Goal: Task Accomplishment & Management: Manage account settings

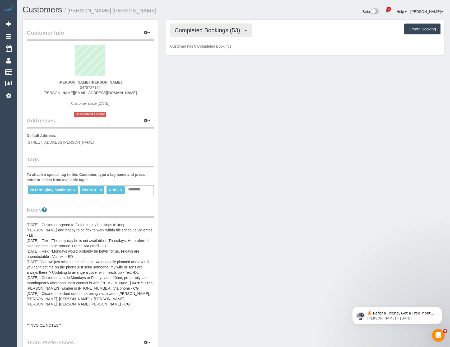
click at [212, 30] on span "Completed Bookings (53)" at bounding box center [209, 30] width 68 height 7
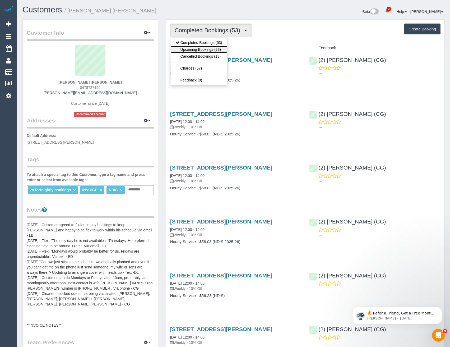
click at [207, 48] on link "Upcoming Bookings (23)" at bounding box center [198, 49] width 57 height 7
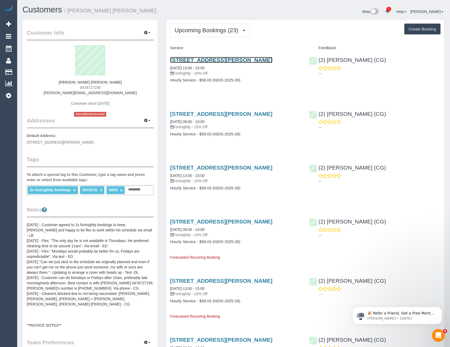
click at [209, 58] on link "19 Hawker Ave, Preston, VIC 3072" at bounding box center [221, 60] width 102 height 6
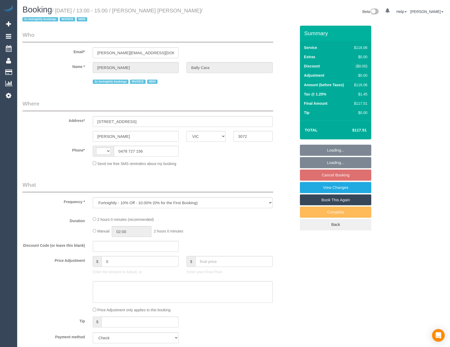
select select "VIC"
select select "number:28"
select select "number:14"
select select "number:19"
select select "number:36"
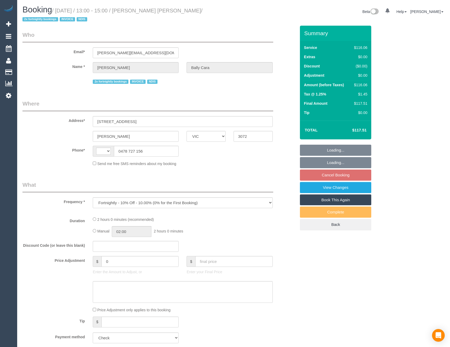
select select "number:34"
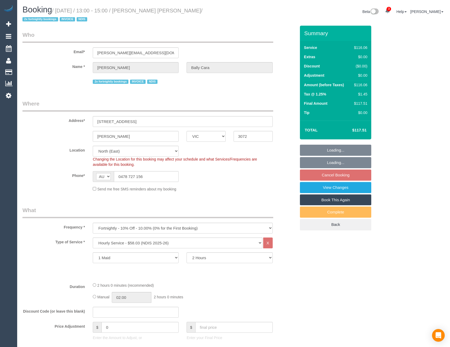
select select "string:AU"
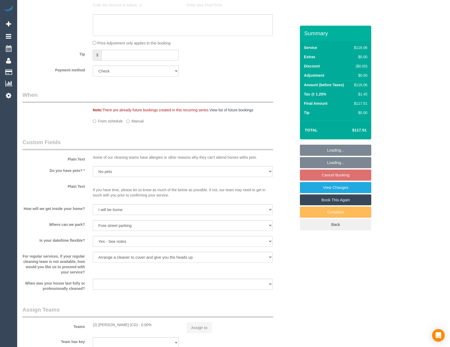
select select "object:772"
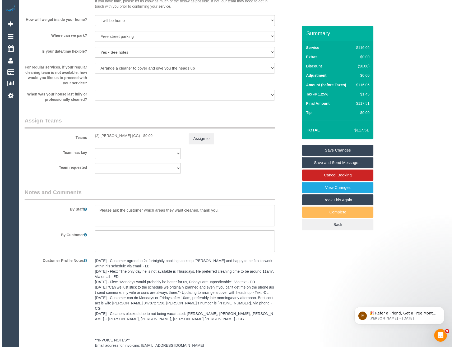
scroll to position [505, 0]
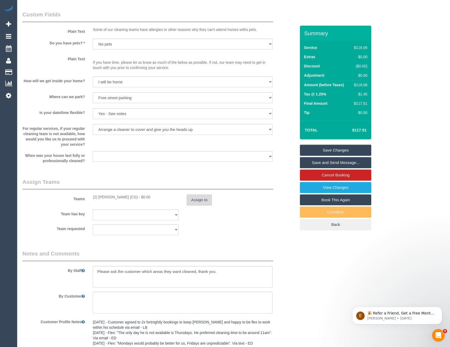
click at [197, 203] on button "Assign to" at bounding box center [199, 199] width 25 height 11
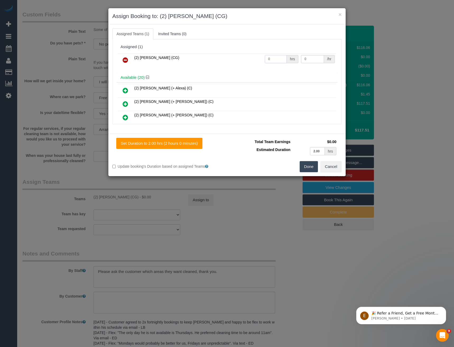
drag, startPoint x: 258, startPoint y: 57, endPoint x: 248, endPoint y: 59, distance: 9.6
click at [248, 59] on tr "(2) Binoy Adheesha (CG) 0 hrs 0 /hr" at bounding box center [227, 59] width 218 height 13
type input "2"
type input "41.25"
click at [306, 166] on button "Done" at bounding box center [309, 166] width 19 height 11
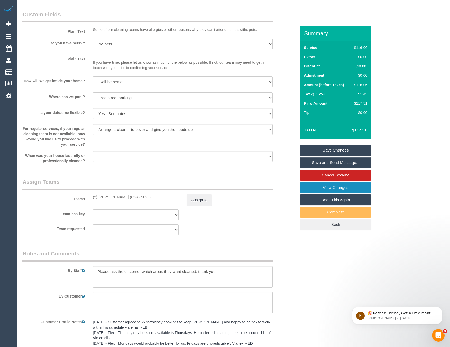
click at [321, 187] on link "View Changes" at bounding box center [335, 187] width 71 height 11
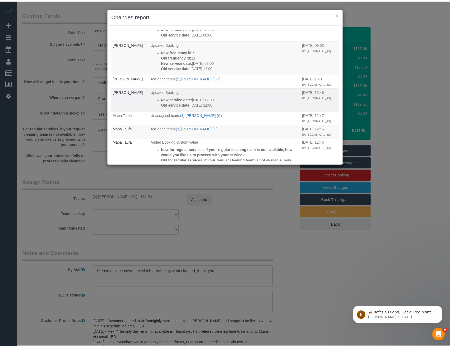
scroll to position [0, 0]
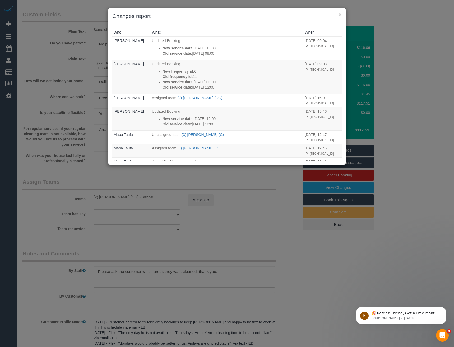
click at [229, 208] on div "× Changes report Who What When Laura Butera Updated Booking New service date: 2…" at bounding box center [227, 173] width 454 height 347
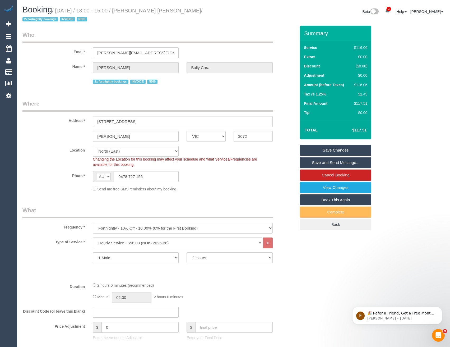
click at [327, 149] on link "Save Changes" at bounding box center [335, 150] width 71 height 11
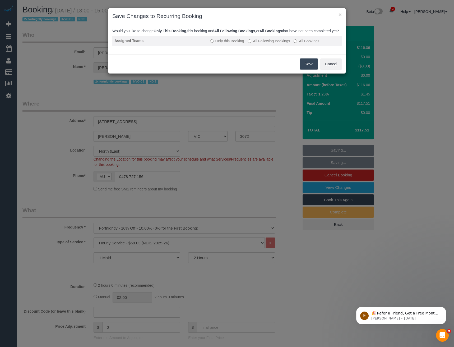
click at [267, 44] on label "All Following Bookings" at bounding box center [269, 40] width 42 height 5
click at [304, 70] on button "Save" at bounding box center [309, 63] width 18 height 11
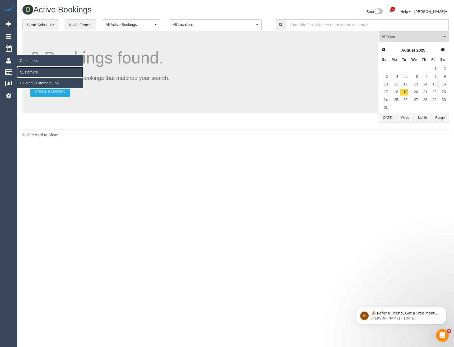
click at [32, 70] on link "Customers" at bounding box center [50, 72] width 66 height 11
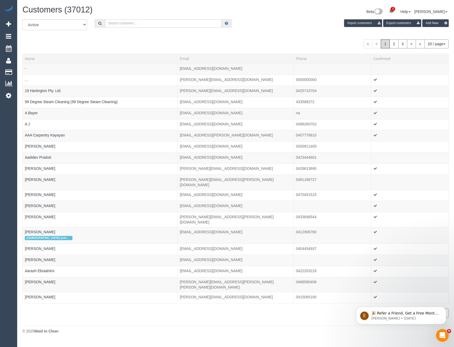
click at [124, 25] on input "text" at bounding box center [163, 23] width 117 height 8
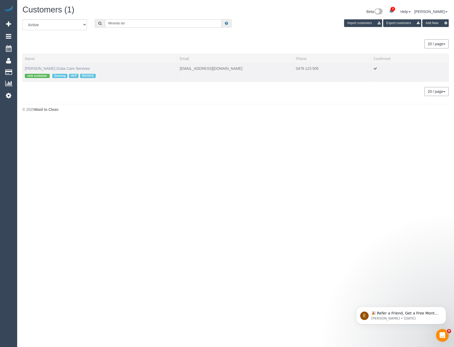
type input "Miranda sto"
click at [51, 69] on link "Miranda Stokes Grata Care Services" at bounding box center [57, 68] width 65 height 4
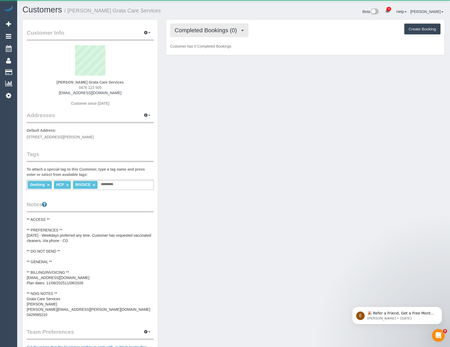
click at [228, 26] on button "Completed Bookings (0)" at bounding box center [209, 30] width 78 height 13
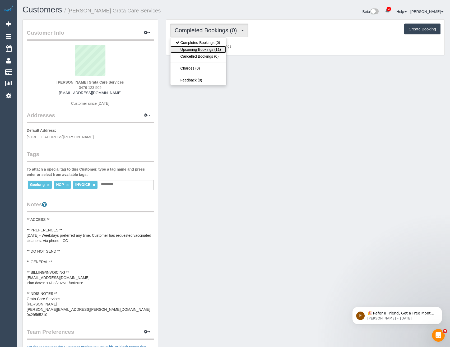
click at [223, 49] on link "Upcoming Bookings (11)" at bounding box center [198, 49] width 56 height 7
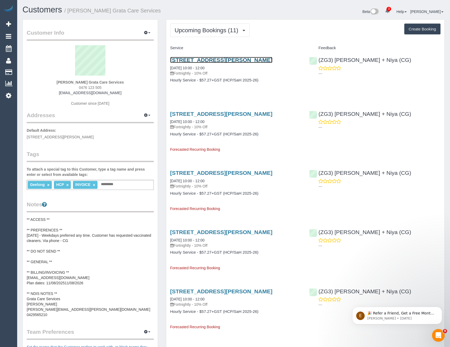
click at [243, 60] on link "53 Massey Crescent, Curlewis, VIC 3222" at bounding box center [221, 60] width 102 height 6
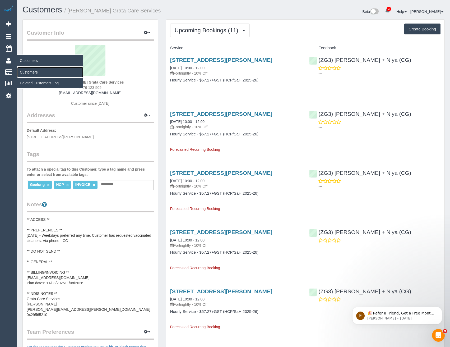
click at [25, 72] on link "Customers" at bounding box center [50, 72] width 66 height 11
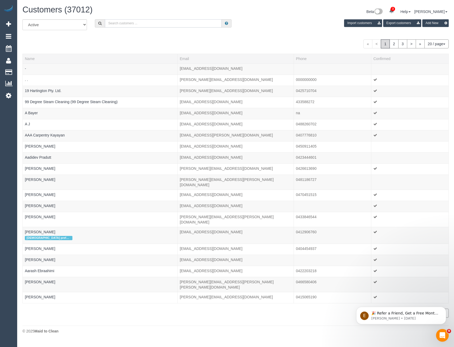
click at [132, 25] on input "text" at bounding box center [163, 23] width 117 height 8
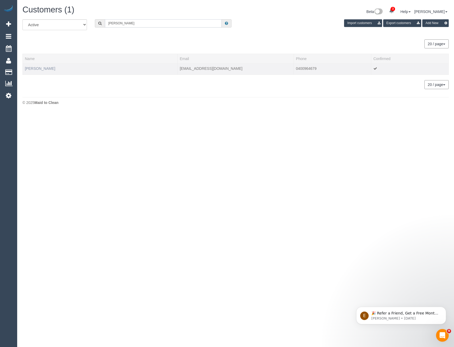
type input "Andrea ber"
click at [47, 69] on link "Andrea Bernard" at bounding box center [40, 68] width 30 height 4
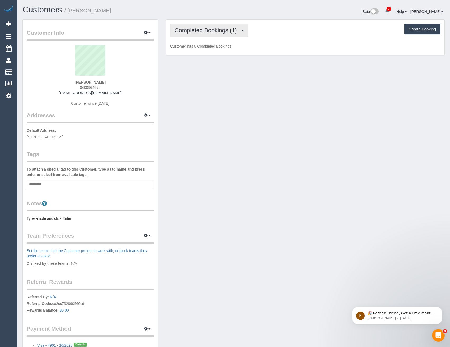
click at [212, 26] on button "Completed Bookings (1)" at bounding box center [209, 30] width 78 height 13
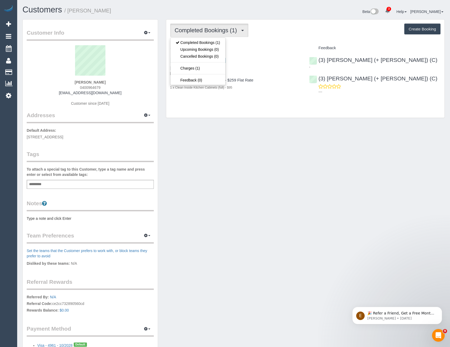
click at [261, 110] on div "Completed Bookings (1) Completed Bookings (1) Upcoming Bookings (0) Cancelled B…" at bounding box center [305, 69] width 278 height 98
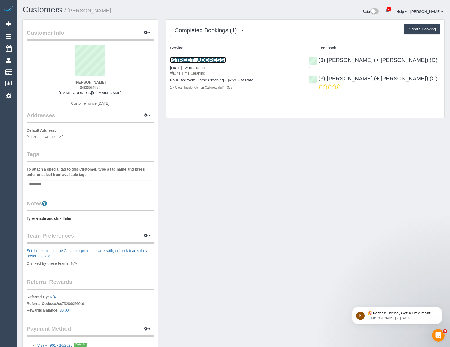
click at [226, 60] on link "20 Alandale Rd, Eaglemont, VIC 3084" at bounding box center [198, 60] width 56 height 6
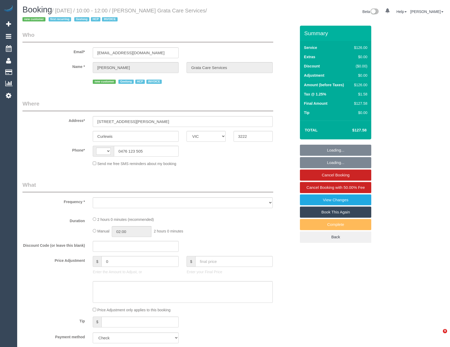
select select "VIC"
select select "string:AU"
select select "object:566"
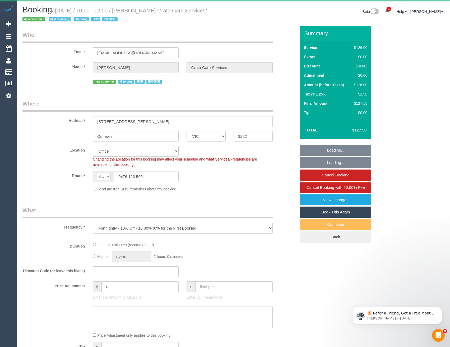
select select "120"
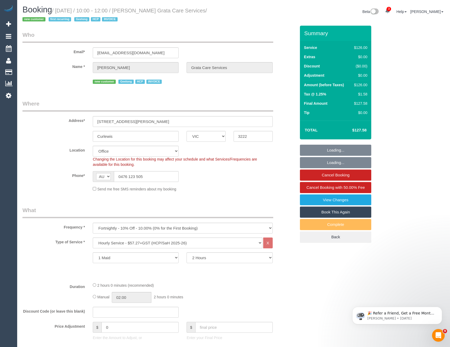
select select "number:27"
select select "number:14"
select select "number:19"
select select "number:36"
select select "number:35"
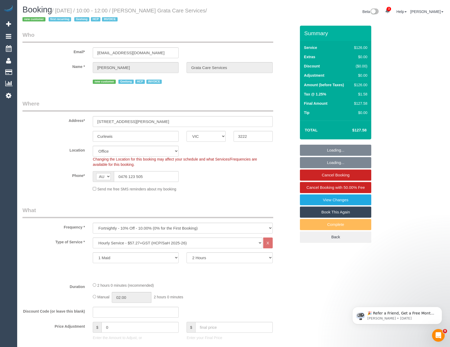
select select "object:2104"
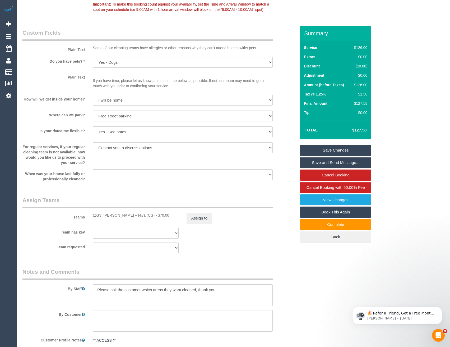
scroll to position [555, 0]
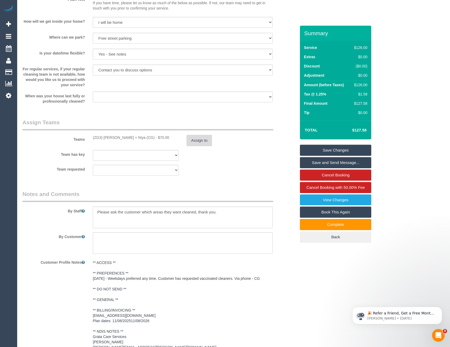
click at [193, 144] on button "Assign to" at bounding box center [199, 140] width 25 height 11
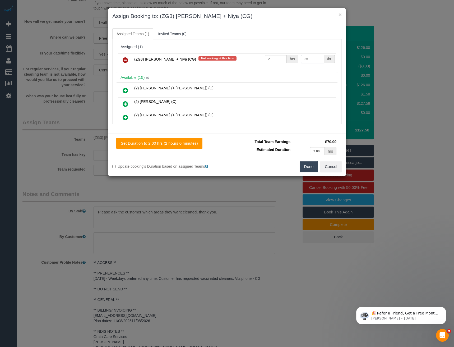
drag, startPoint x: 309, startPoint y: 57, endPoint x: 279, endPoint y: 58, distance: 30.2
click at [284, 56] on tr "(ZG3) Suneeth + Niya (CG) Not working at this time 2 hrs 35 /hr" at bounding box center [227, 59] width 218 height 13
type input "37.5"
click at [312, 166] on button "Done" at bounding box center [309, 166] width 19 height 11
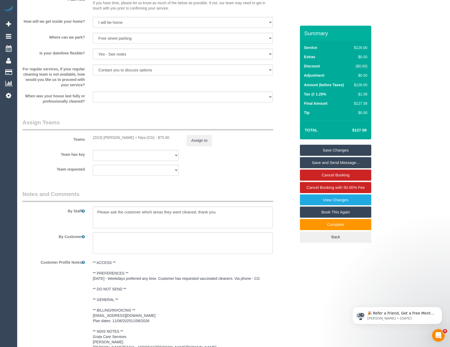
click at [322, 148] on link "Save Changes" at bounding box center [335, 150] width 71 height 11
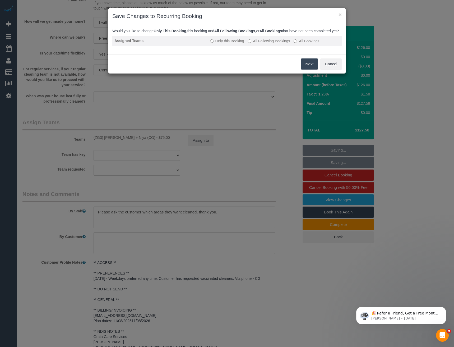
click at [257, 44] on label "All Following Bookings" at bounding box center [269, 40] width 42 height 5
click at [302, 67] on button "Save" at bounding box center [309, 63] width 18 height 11
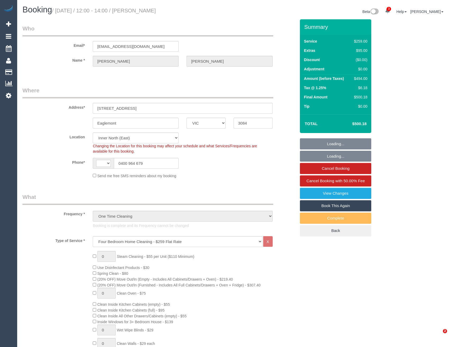
select select "VIC"
select select "number:28"
select select "number:14"
select select "number:18"
select select "number:23"
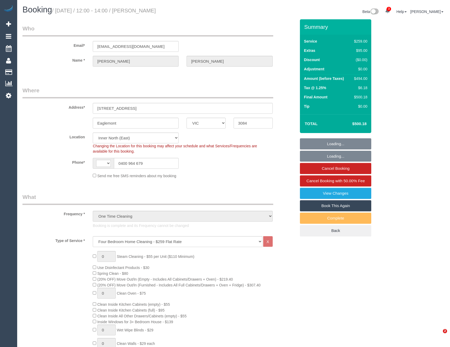
select select "number:13"
select select "object:838"
select select "string:AU"
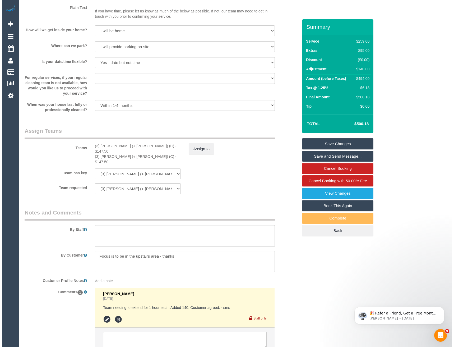
scroll to position [679, 0]
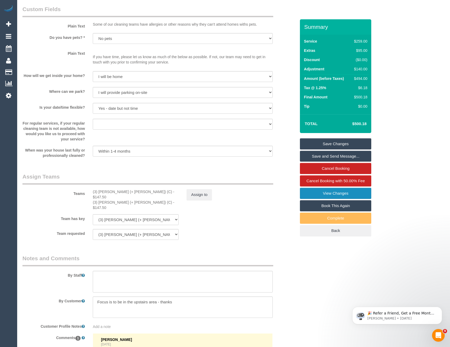
click at [329, 192] on link "View Changes" at bounding box center [335, 193] width 71 height 11
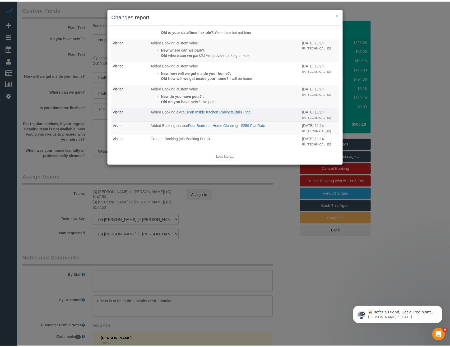
scroll to position [404, 0]
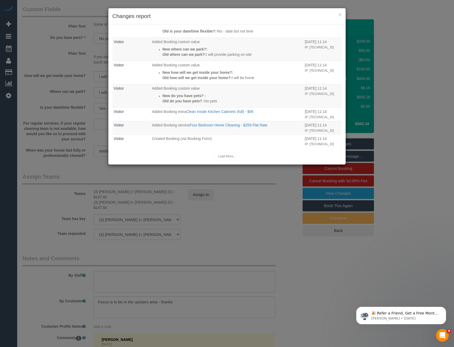
click at [228, 219] on div "× Changes report Who What When Odelle Marie The Invoice charged email was sent …" at bounding box center [227, 173] width 454 height 347
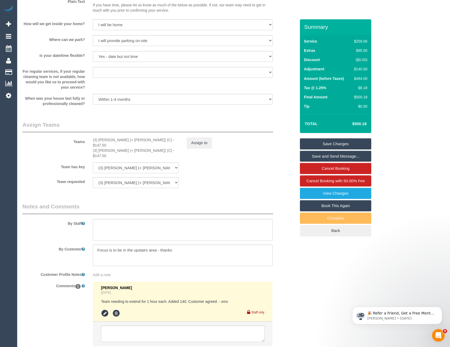
scroll to position [758, 0]
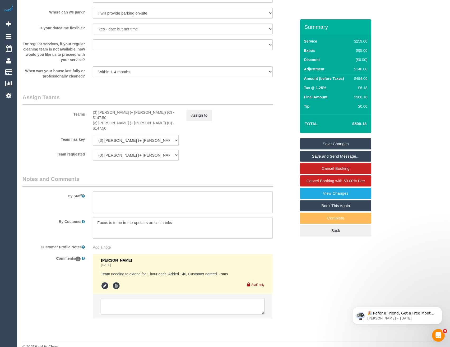
click at [120, 196] on textarea at bounding box center [183, 202] width 180 height 22
type textarea "Est 5.5-6.5 hours"
click at [348, 145] on link "Save Changes" at bounding box center [335, 143] width 71 height 11
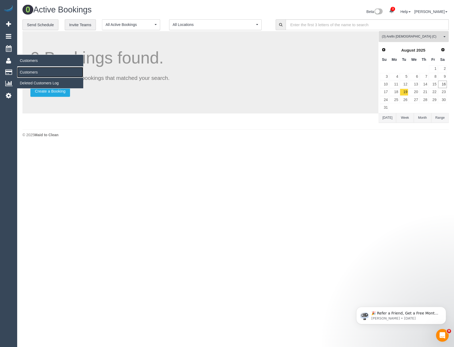
click at [34, 70] on link "Customers" at bounding box center [50, 72] width 66 height 11
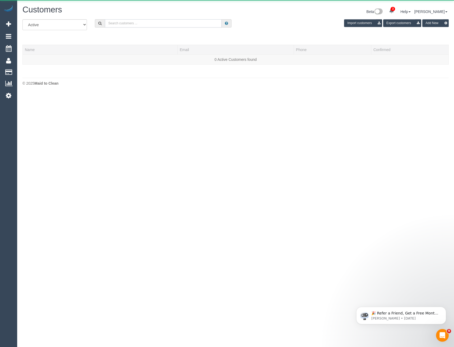
click at [175, 25] on input "text" at bounding box center [163, 23] width 117 height 8
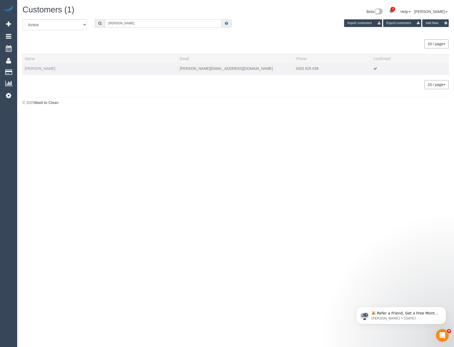
type input "Michelle rank"
click at [40, 68] on link "Michelle Rank" at bounding box center [40, 68] width 30 height 4
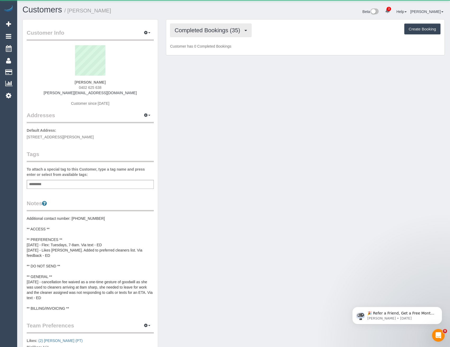
click at [218, 34] on button "Completed Bookings (35)" at bounding box center [210, 30] width 81 height 13
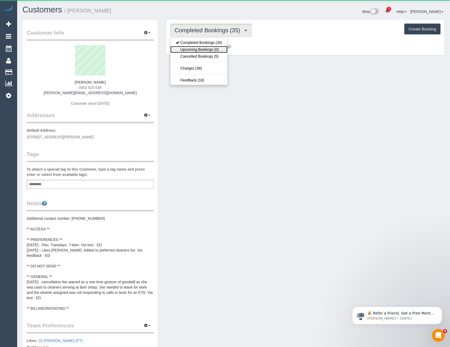
click at [220, 52] on link "Upcoming Bookings (0)" at bounding box center [198, 49] width 57 height 7
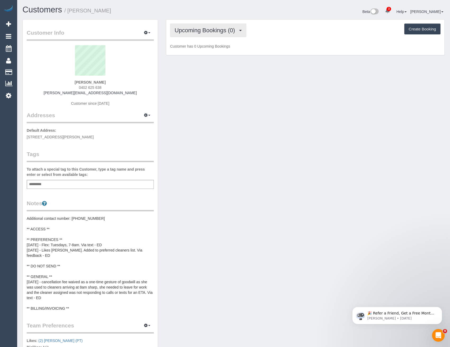
click at [225, 28] on span "Upcoming Bookings (0)" at bounding box center [206, 30] width 63 height 7
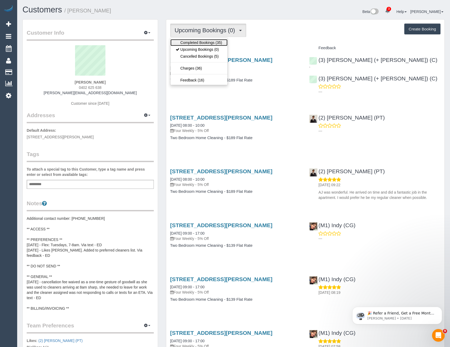
click at [221, 44] on link "Completed Bookings (35)" at bounding box center [198, 42] width 57 height 7
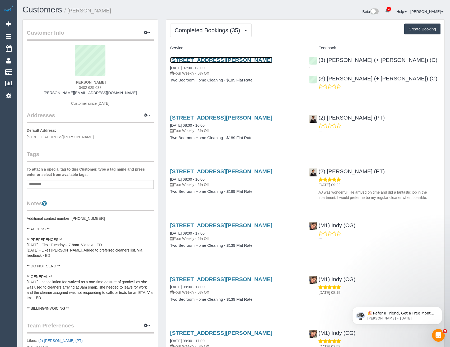
click at [241, 59] on link "601 Little Collins St, Apt 205, Melbourne, VIC 3000" at bounding box center [221, 60] width 102 height 6
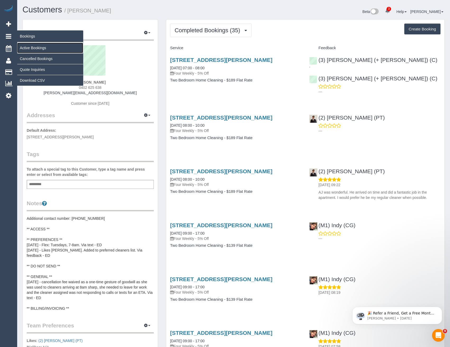
click at [38, 46] on link "Active Bookings" at bounding box center [50, 48] width 66 height 11
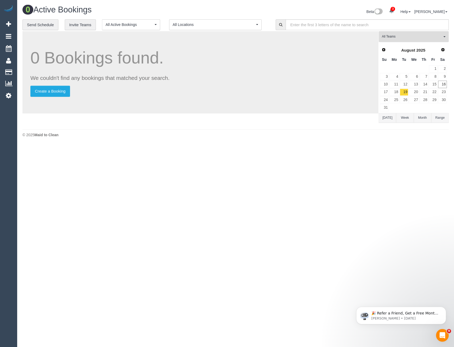
click at [388, 34] on span "All Teams" at bounding box center [412, 36] width 60 height 4
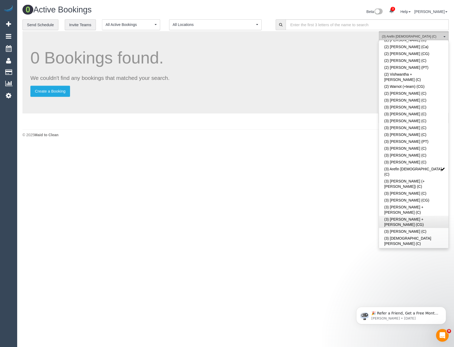
scroll to position [608, 0]
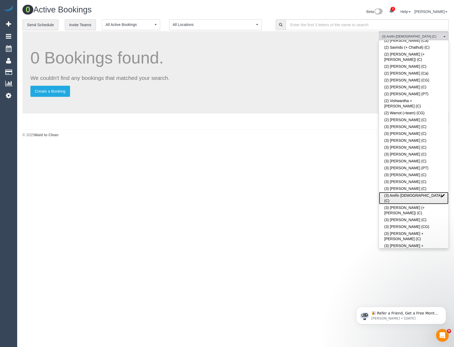
click at [412, 192] on link "(3) Arefin [DEMOGRAPHIC_DATA] (C)" at bounding box center [414, 198] width 70 height 12
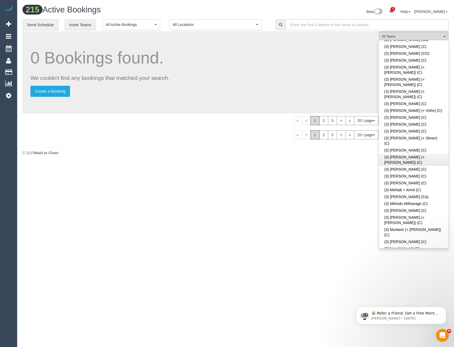
scroll to position [1137, 0]
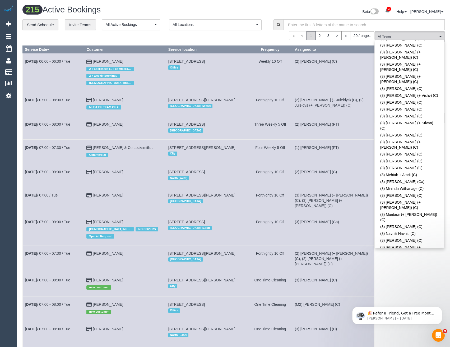
click at [421, 270] on div "(3) Shafwan (+ Farhan) (C) All Teams Remove Team Filters (0) Account - Tech (0)…" at bounding box center [410, 311] width 70 height 560
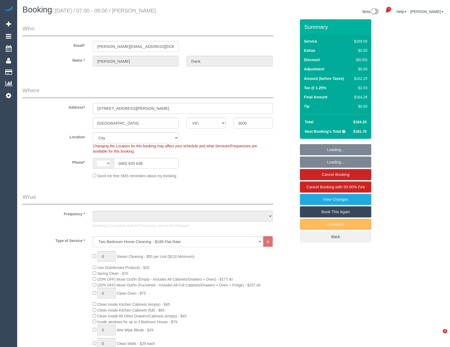
select select "VIC"
select select "string:AU"
select select "object:1144"
select select "number:28"
select select "number:14"
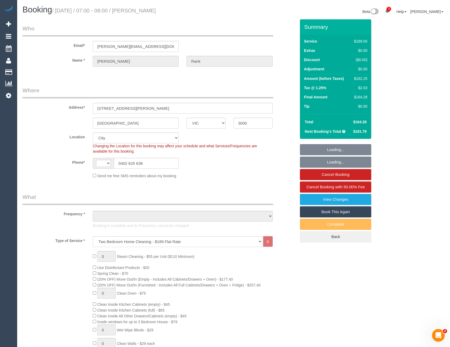
select select "number:20"
select select "number:22"
select select "number:34"
select select "number:13"
select select "string:stripe-pm_1RW5bc2GScqysDRVsfpKTPRO"
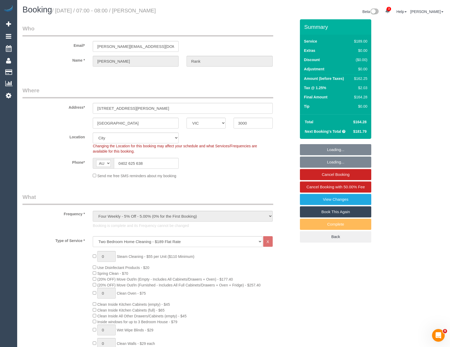
select select "spot1"
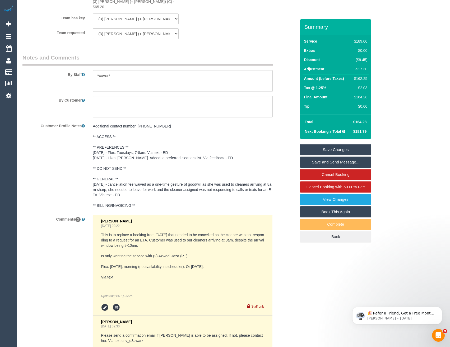
scroll to position [846, 0]
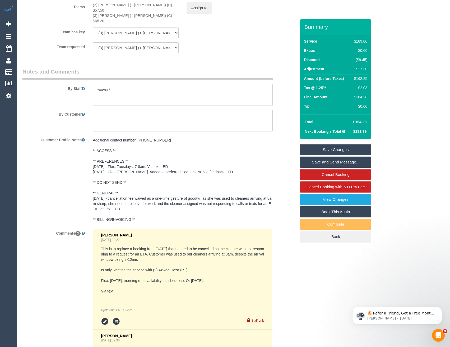
click at [114, 89] on textarea at bounding box center [183, 95] width 180 height 22
type textarea "*cover* Est 3-3.5 hours"
click at [322, 149] on link "Save Changes" at bounding box center [335, 149] width 71 height 11
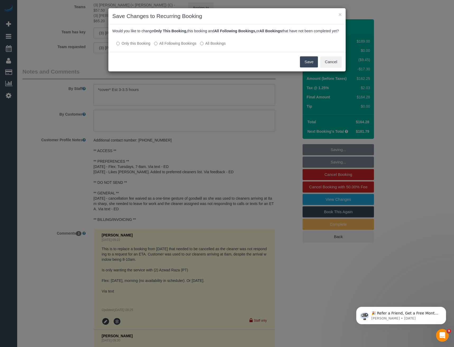
click at [308, 66] on button "Save" at bounding box center [309, 61] width 18 height 11
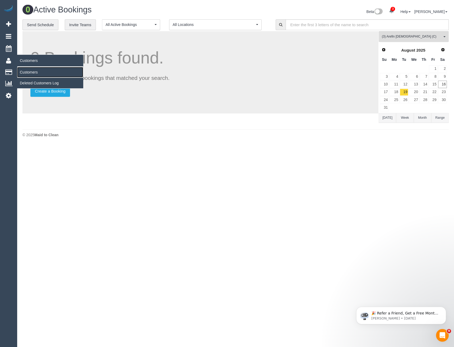
click at [31, 73] on link "Customers" at bounding box center [50, 72] width 66 height 11
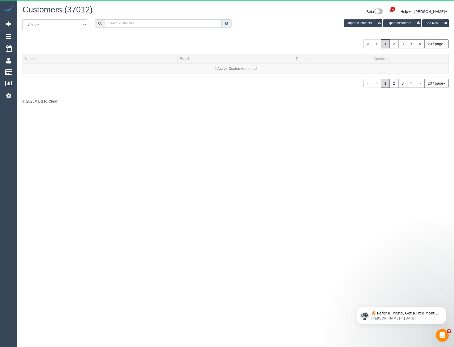
click at [145, 24] on input "text" at bounding box center [163, 23] width 117 height 8
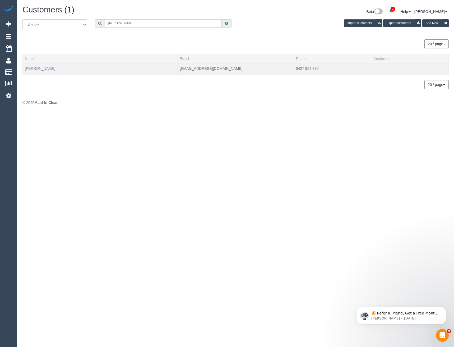
type input "Nik Dun"
click at [33, 69] on link "Nik Dunn" at bounding box center [40, 68] width 30 height 4
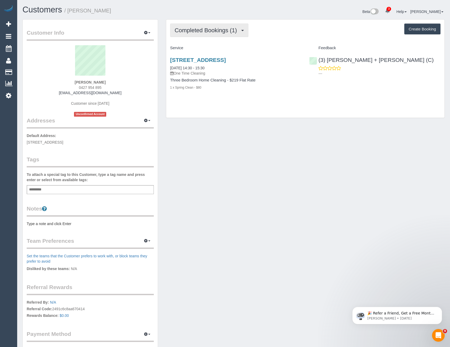
click at [228, 29] on span "Completed Bookings (1)" at bounding box center [207, 30] width 65 height 7
click at [266, 89] on div "1 x Spring Clean - $80" at bounding box center [235, 87] width 131 height 5
click at [226, 60] on link "29 Epsom Road, Kensington, VIC 3031" at bounding box center [198, 60] width 56 height 6
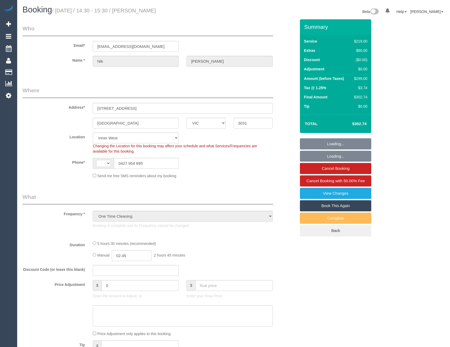
select select "VIC"
select select "object:420"
select select "string:AU"
select select "string:stripe-pm_1RvAru2GScqysDRVUTjAk76Y"
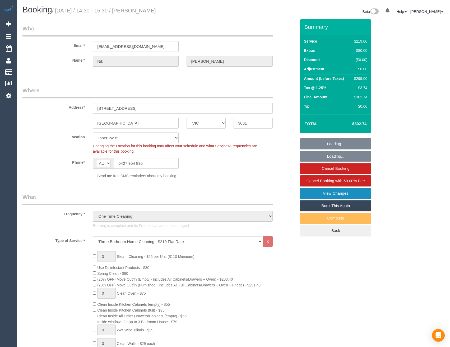
select select "number:29"
select select "number:14"
select select "number:19"
select select "number:25"
click at [327, 194] on link "View Changes" at bounding box center [335, 193] width 71 height 11
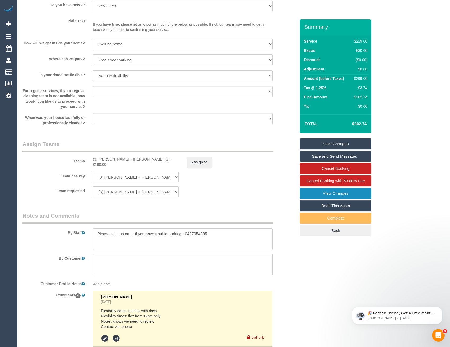
scroll to position [714, 0]
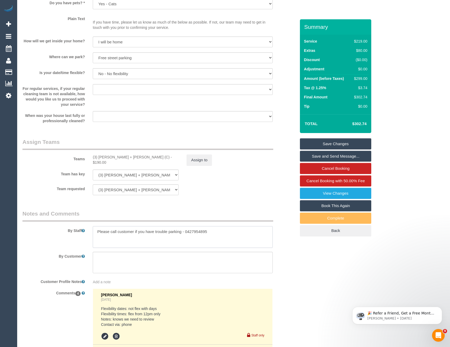
click at [237, 235] on textarea at bounding box center [183, 237] width 180 height 22
type textarea "Please call customer if you have trouble parking - 0427954895 Est 5 - 5.5 hours"
click at [320, 142] on link "Save Changes" at bounding box center [335, 143] width 71 height 11
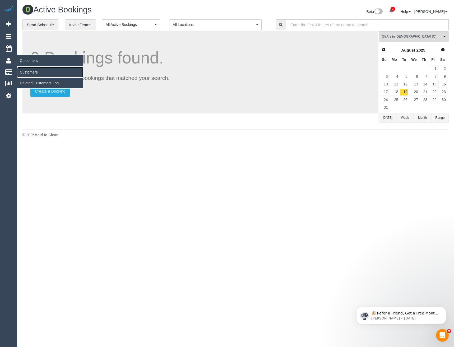
click at [29, 72] on link "Customers" at bounding box center [50, 72] width 66 height 11
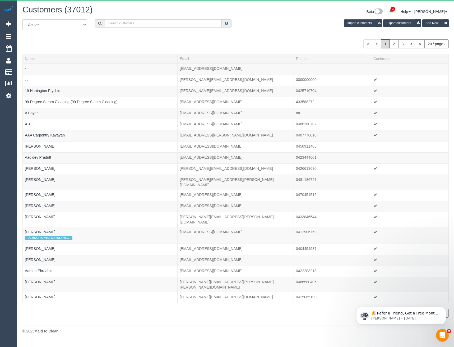
click at [163, 21] on input "text" at bounding box center [163, 23] width 117 height 8
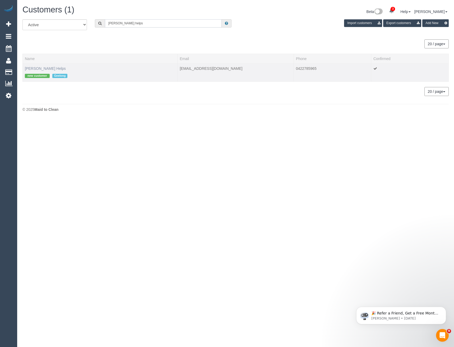
type input "[PERSON_NAME] helps"
click at [35, 66] on link "[PERSON_NAME] Helps" at bounding box center [45, 68] width 41 height 4
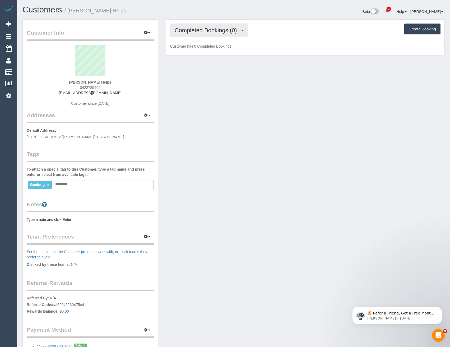
click at [231, 31] on span "Completed Bookings (0)" at bounding box center [207, 30] width 65 height 7
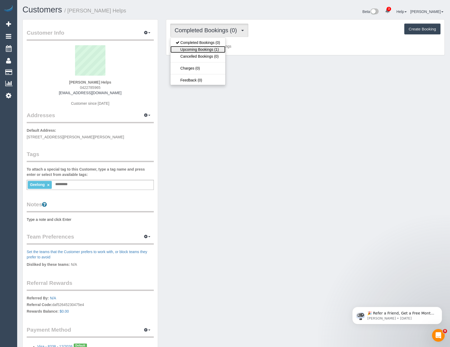
click at [221, 49] on link "Upcoming Bookings (1)" at bounding box center [197, 49] width 55 height 7
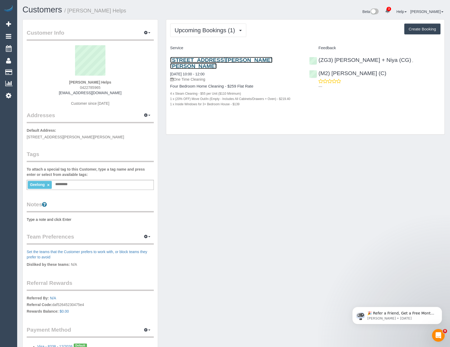
click at [260, 59] on link "[STREET_ADDRESS][PERSON_NAME][PERSON_NAME]" at bounding box center [221, 63] width 102 height 12
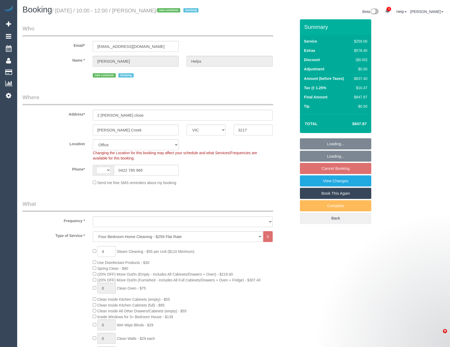
select select "VIC"
select select "string:AU"
select select "object:2159"
select select "number:28"
select select "number:14"
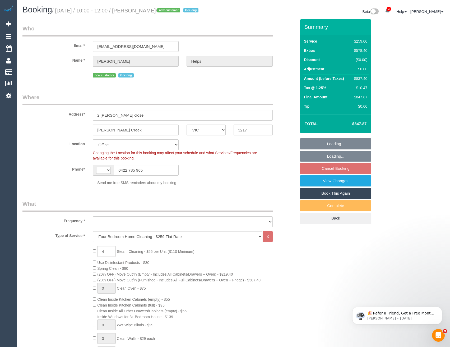
select select "number:18"
select select "number:24"
select select "number:26"
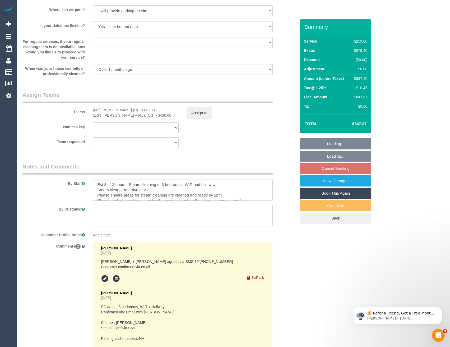
scroll to position [819, 0]
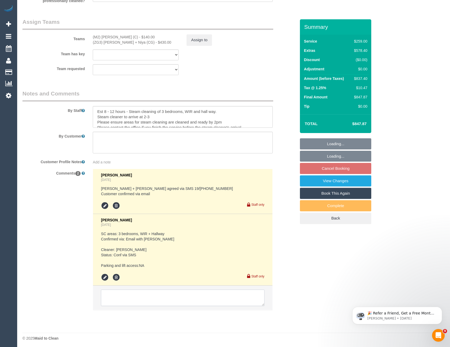
click at [147, 299] on textarea at bounding box center [182, 297] width 163 height 16
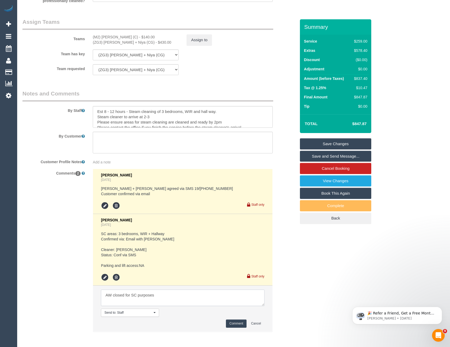
type textarea "AW closed for SC purposes"
click at [237, 325] on button "Comment" at bounding box center [236, 323] width 21 height 8
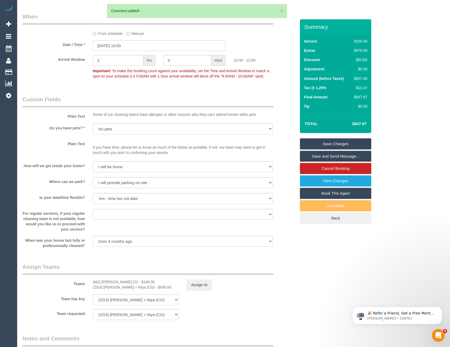
scroll to position [502, 0]
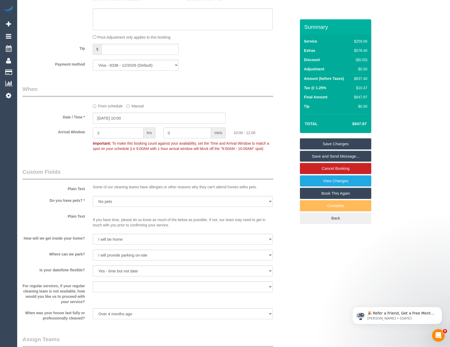
drag, startPoint x: 121, startPoint y: 134, endPoint x: 84, endPoint y: 135, distance: 37.6
click at [84, 135] on div "Arrival Window 2 hrs 0 mins 10:00 - 12:00 Important: To make this booking count…" at bounding box center [160, 140] width 282 height 26
type input "1"
click at [348, 143] on link "Save Changes" at bounding box center [335, 143] width 71 height 11
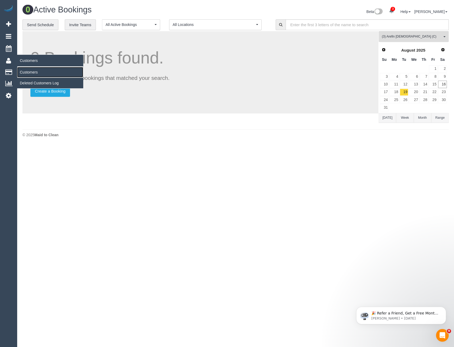
drag, startPoint x: 35, startPoint y: 70, endPoint x: 57, endPoint y: 68, distance: 22.8
click at [35, 70] on link "Customers" at bounding box center [50, 72] width 66 height 11
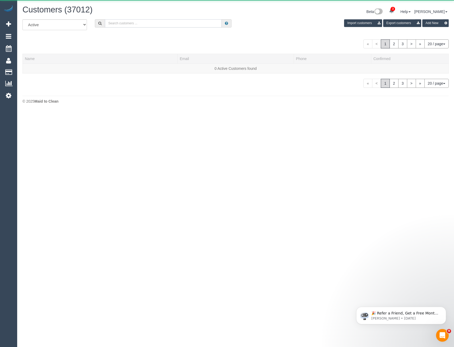
click at [149, 26] on input "text" at bounding box center [163, 23] width 117 height 8
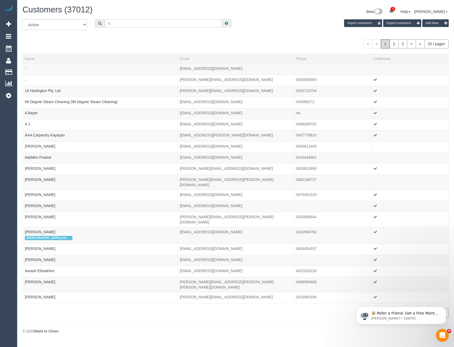
type input "L"
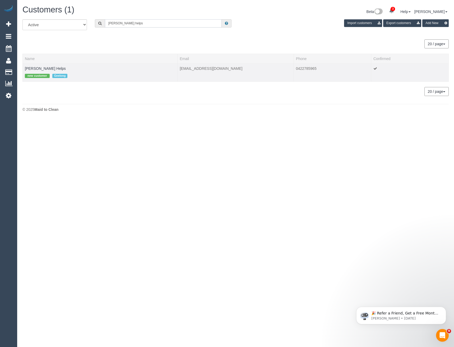
type input "Laura helps"
click at [38, 71] on td "Laura Helps new customer Geelong" at bounding box center [100, 72] width 155 height 18
click at [38, 68] on link "Laura Helps" at bounding box center [45, 68] width 41 height 4
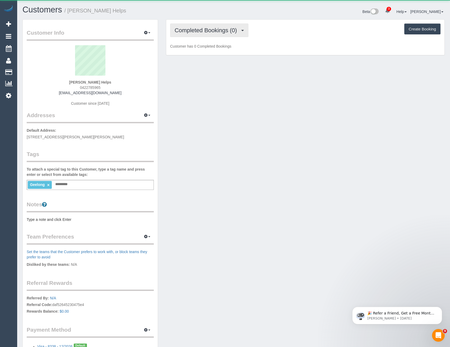
click at [224, 30] on span "Completed Bookings (0)" at bounding box center [207, 30] width 65 height 7
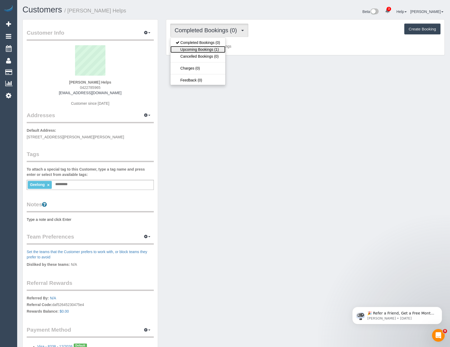
click at [217, 51] on link "Upcoming Bookings (1)" at bounding box center [197, 49] width 55 height 7
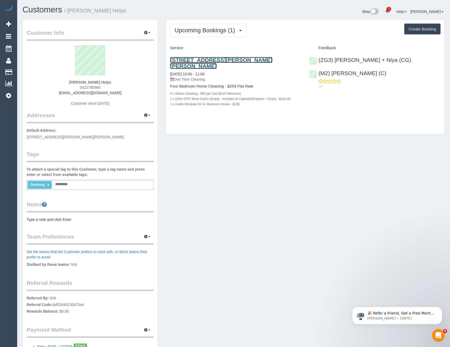
click at [238, 59] on link "2 Hutton Close, Armstrong Creek, VIC 3217" at bounding box center [221, 63] width 102 height 12
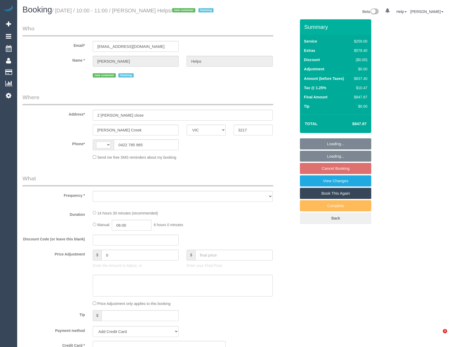
select select "VIC"
select select "string:AU"
select select "object:631"
select select "string:stripe-pm_1RuRpc2GScqysDRVkztFHtLl"
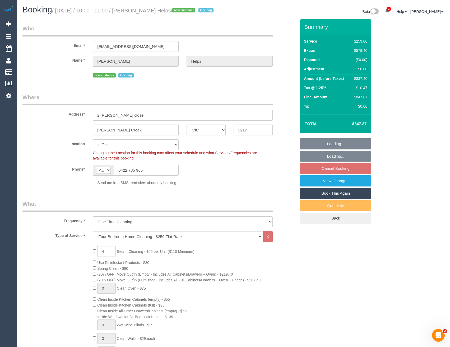
select select "object:878"
select select "number:28"
select select "number:14"
select select "number:18"
select select "number:24"
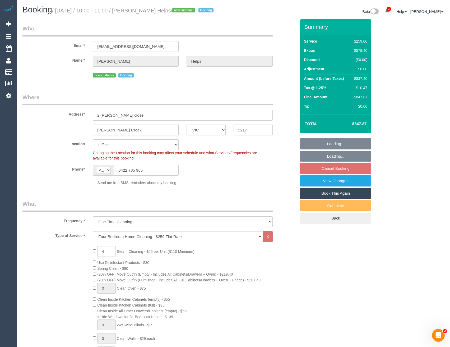
select select "number:26"
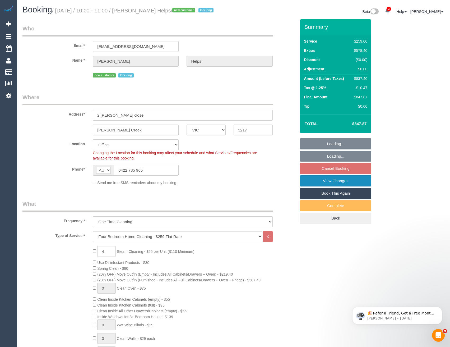
click at [343, 182] on link "View Changes" at bounding box center [335, 180] width 71 height 11
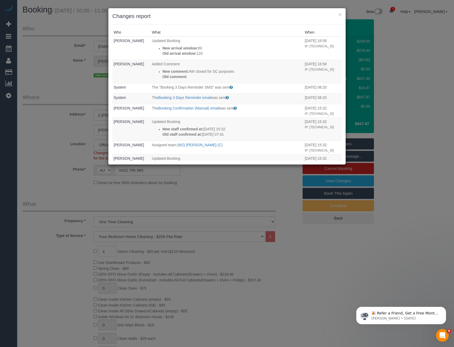
click at [223, 179] on div "× Changes report Who What When Bronie Bryant Updated Booking New arrival window…" at bounding box center [227, 173] width 454 height 347
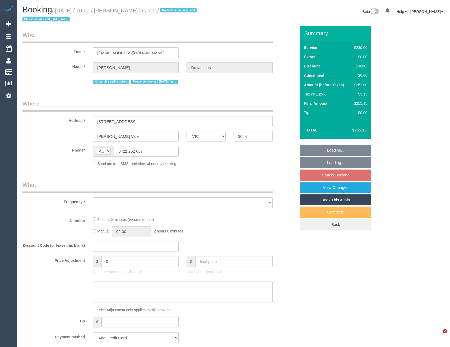
select select "VIC"
select select "string:stripe-pm_1Pmxf52GScqysDRV0AlwXJns"
select select "number:27"
select select "number:14"
select select "number:19"
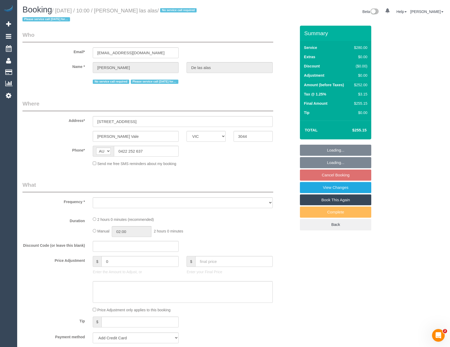
select select "number:25"
select select "number:12"
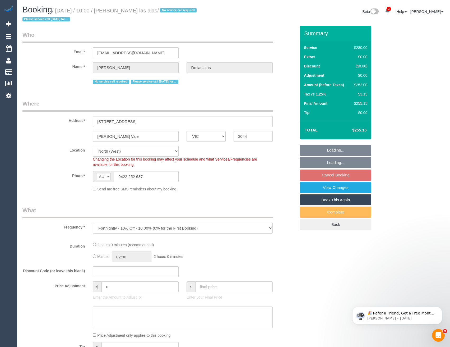
select select "object:754"
select select "2"
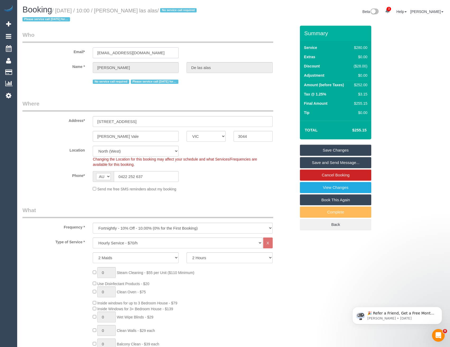
drag, startPoint x: 149, startPoint y: 55, endPoint x: 93, endPoint y: 53, distance: 56.1
click at [83, 55] on div "Email* [EMAIL_ADDRESS][DOMAIN_NAME]" at bounding box center [160, 44] width 282 height 27
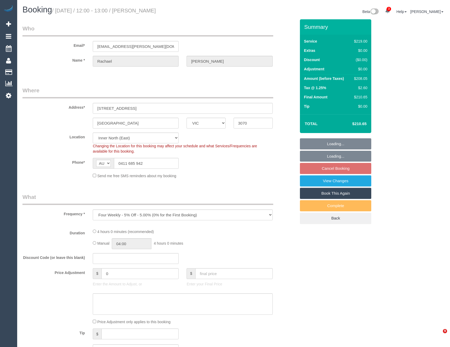
select select "VIC"
select select "object:609"
select select "number:29"
select select "number:14"
select select "number:19"
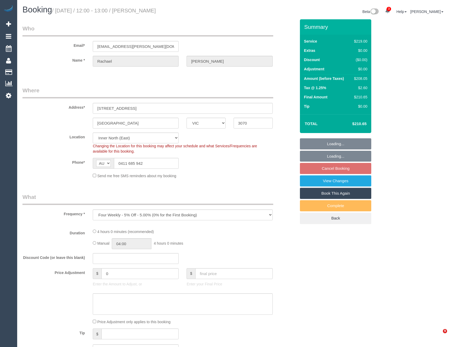
select select "number:22"
select select "number:33"
select select "number:12"
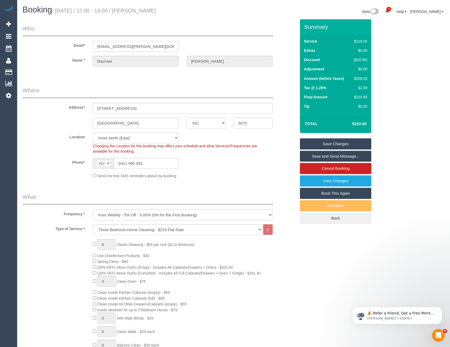
drag, startPoint x: 142, startPoint y: 48, endPoint x: 94, endPoint y: 46, distance: 48.7
click at [94, 46] on input "[EMAIL_ADDRESS][PERSON_NAME][DOMAIN_NAME]" at bounding box center [136, 46] width 86 height 11
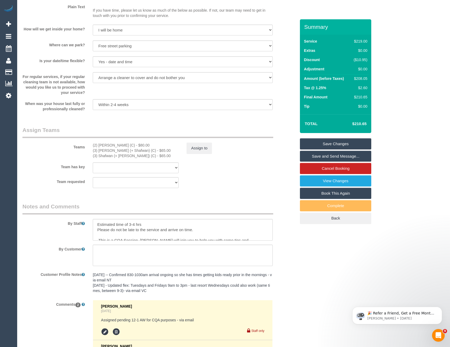
scroll to position [826, 0]
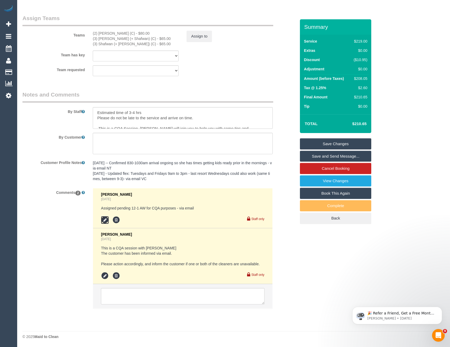
click at [107, 219] on icon at bounding box center [105, 220] width 8 height 8
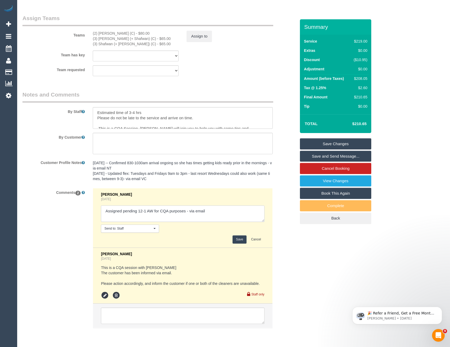
click at [222, 212] on textarea at bounding box center [182, 213] width 163 height 16
type textarea "Assigned pending 12-1 AW for CQA purposes - via email // confirmed"
click at [241, 239] on button "Save" at bounding box center [240, 239] width 14 height 8
